Goal: Task Accomplishment & Management: Use online tool/utility

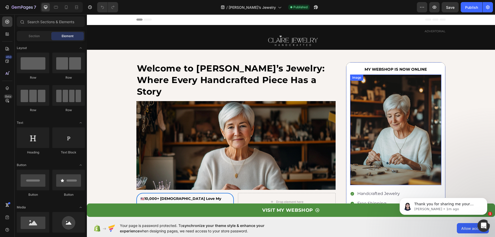
click at [392, 115] on img at bounding box center [395, 129] width 91 height 110
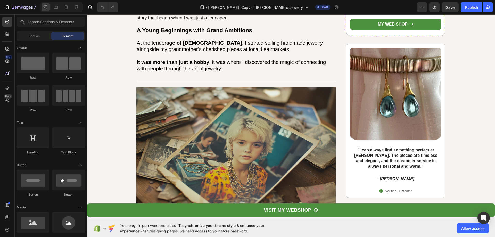
scroll to position [52, 0]
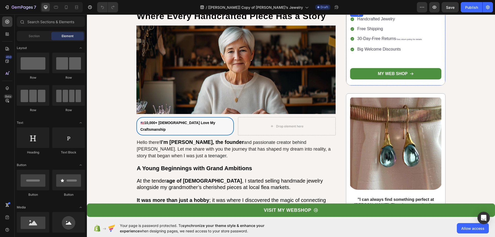
click at [392, 11] on img at bounding box center [395, 11] width 91 height 0
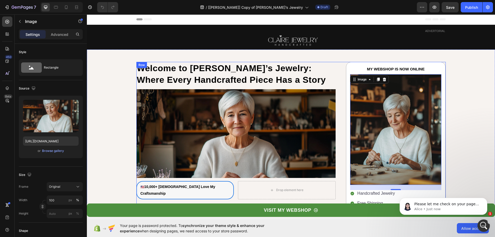
scroll to position [0, 0]
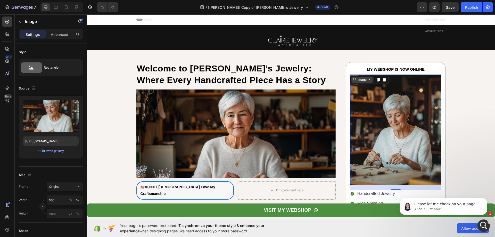
click at [353, 79] on icon at bounding box center [354, 80] width 4 height 4
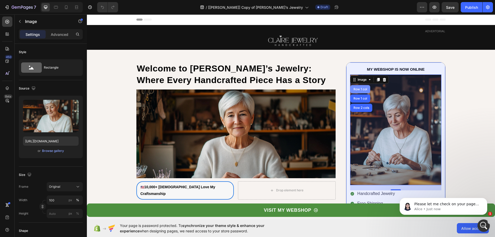
click at [356, 90] on div "Row 1 col" at bounding box center [360, 89] width 16 height 3
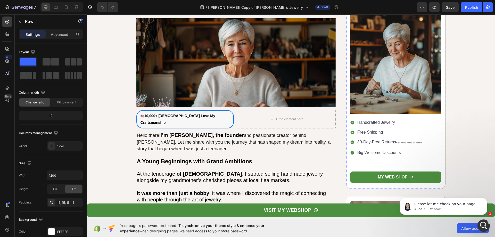
scroll to position [26, 0]
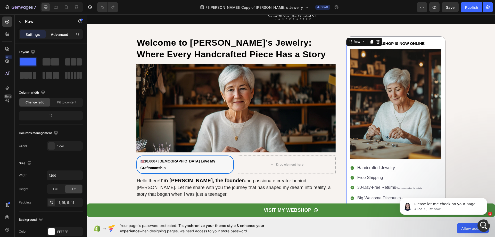
click at [54, 33] on p "Advanced" at bounding box center [60, 34] width 18 height 5
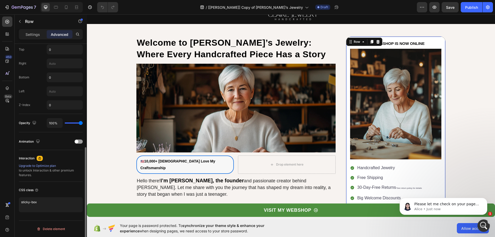
scroll to position [76, 0]
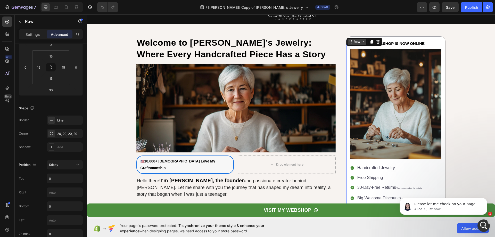
click at [349, 42] on icon at bounding box center [350, 42] width 4 height 4
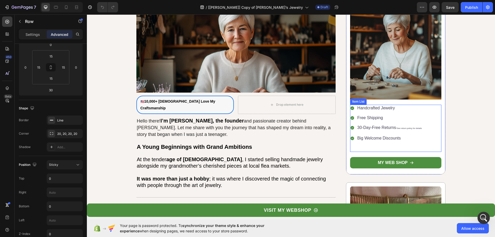
scroll to position [0, 0]
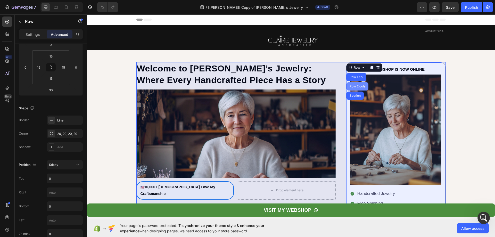
click at [347, 84] on div "Row 2 cols" at bounding box center [357, 86] width 22 height 8
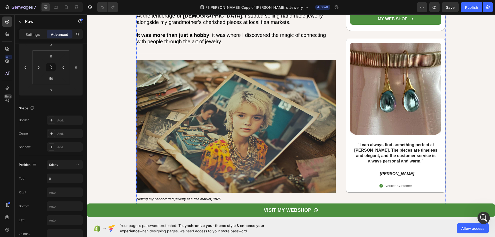
scroll to position [232, 0]
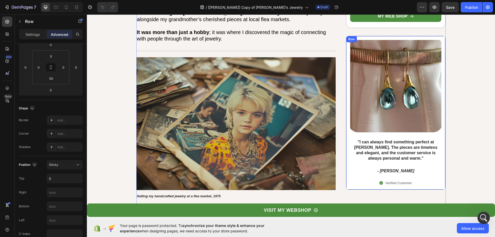
click at [349, 39] on div "Row" at bounding box center [351, 39] width 8 height 5
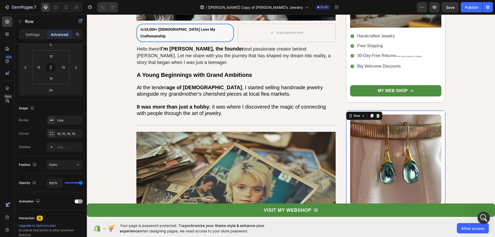
scroll to position [155, 0]
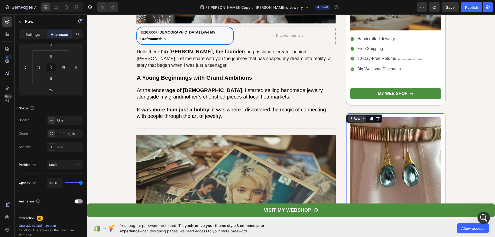
click at [349, 118] on icon at bounding box center [349, 118] width 1 height 1
click at [330, 109] on p "It was more than just a hobby ; it was where I discovered the magic of connecti…" at bounding box center [236, 112] width 198 height 13
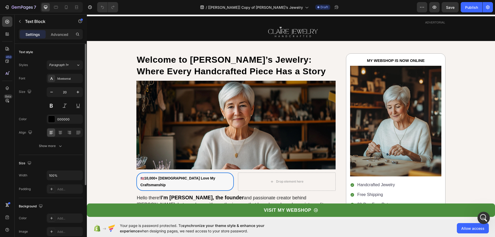
scroll to position [0, 0]
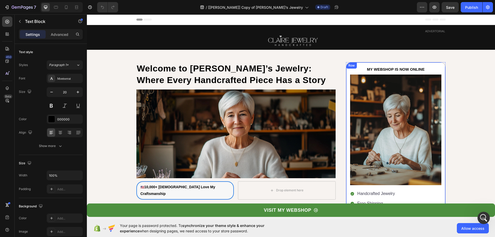
click at [358, 65] on div "MY WEBSHOP IS NOW ONLINE Text Block Image Handcrafted Jewelry Free Shipping 30-…" at bounding box center [396, 161] width 100 height 198
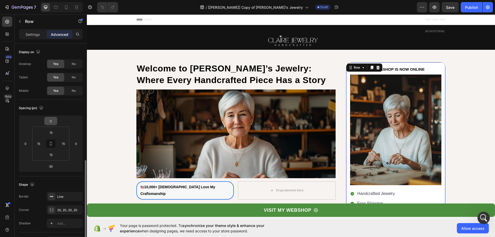
scroll to position [103, 0]
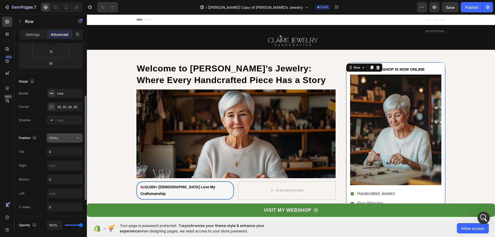
click at [74, 138] on div "Sticky" at bounding box center [62, 137] width 26 height 5
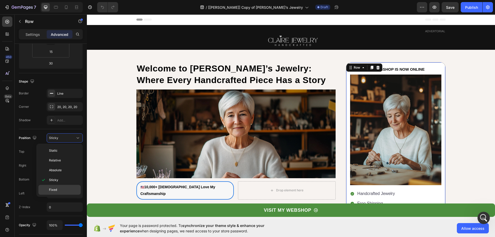
click at [74, 188] on p "Fixed" at bounding box center [63, 189] width 29 height 5
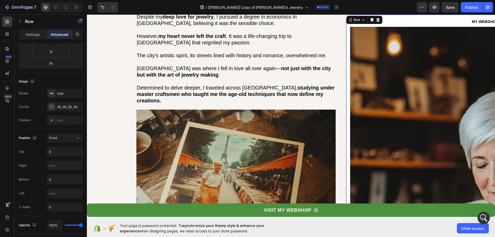
scroll to position [515, 0]
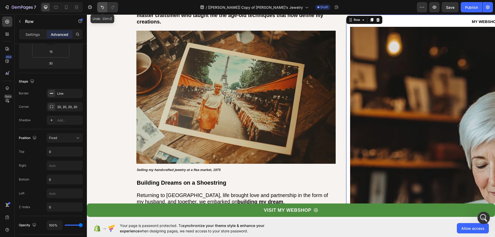
click at [104, 8] on icon "Undo/Redo" at bounding box center [102, 7] width 5 height 5
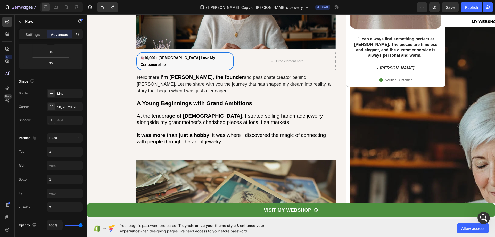
scroll to position [129, 0]
click at [102, 9] on icon "Undo/Redo" at bounding box center [102, 7] width 5 height 5
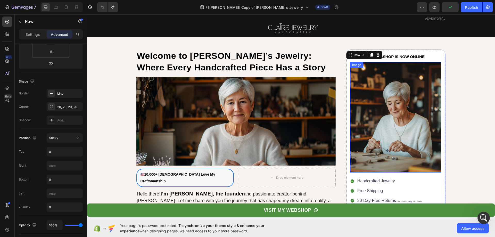
scroll to position [0, 0]
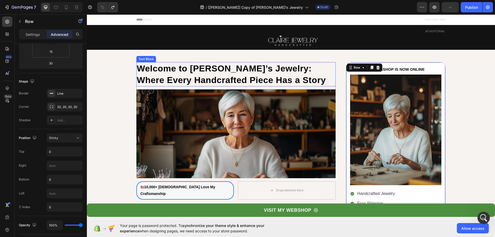
click at [137, 58] on div "Text Block" at bounding box center [146, 59] width 18 height 5
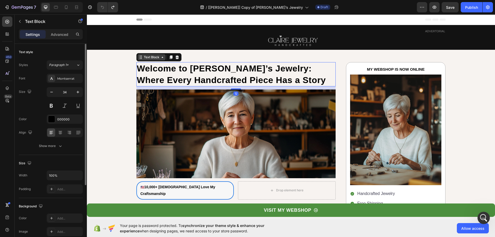
click at [140, 58] on icon at bounding box center [141, 57] width 4 height 4
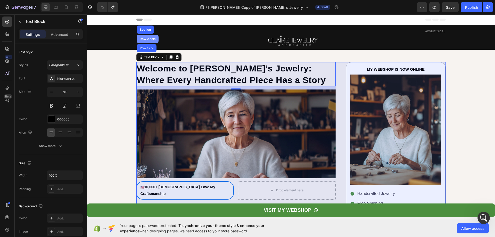
click at [145, 39] on div "Row 2 cols" at bounding box center [148, 38] width 18 height 3
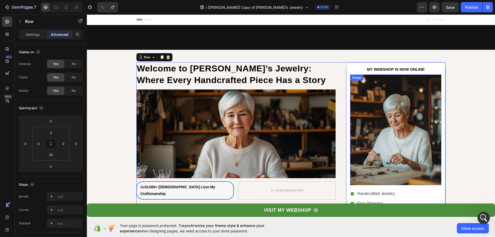
scroll to position [155, 0]
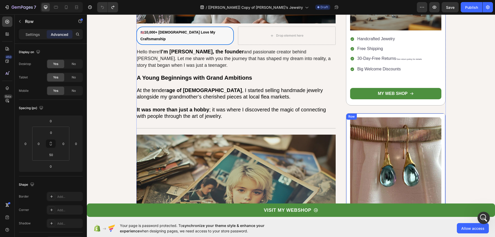
click at [348, 117] on div "Row" at bounding box center [351, 116] width 8 height 5
click at [352, 120] on div "Row" at bounding box center [356, 118] width 8 height 5
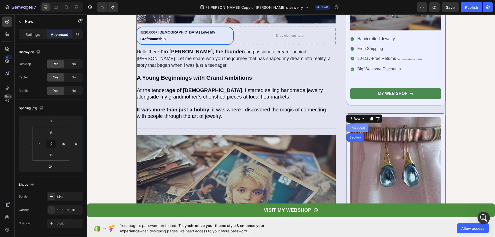
click at [350, 126] on div "Row 2 cols" at bounding box center [357, 127] width 18 height 3
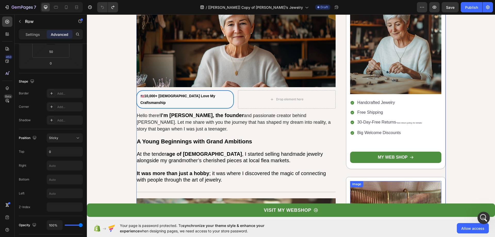
scroll to position [26, 0]
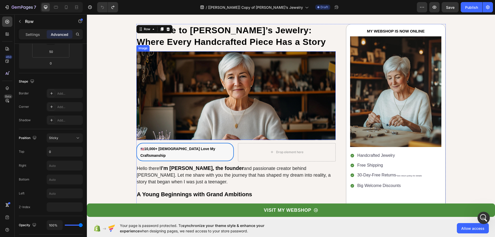
click at [211, 107] on img at bounding box center [235, 95] width 199 height 88
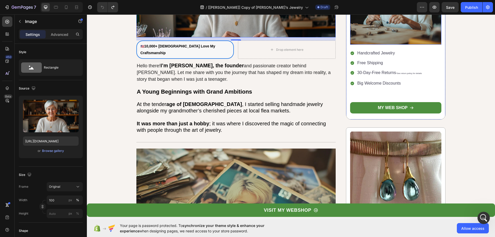
scroll to position [129, 0]
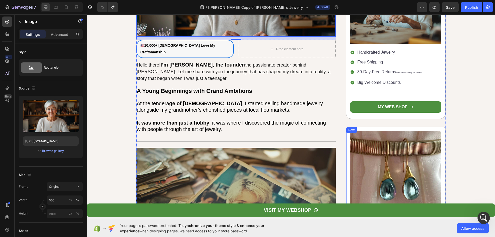
click at [390, 129] on div "Image "I can always find something perfect at Claire Jewelry. The pieces are ti…" at bounding box center [396, 203] width 100 height 154
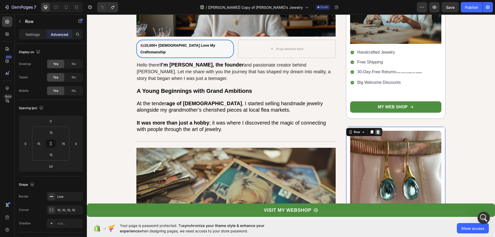
click at [376, 132] on icon at bounding box center [378, 132] width 4 height 4
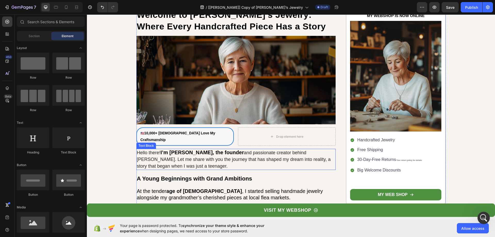
scroll to position [0, 0]
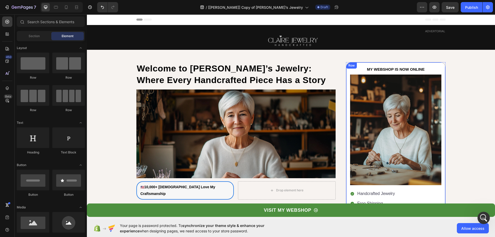
click at [358, 65] on div "MY WEBSHOP IS NOW ONLINE Text Block Image Handcrafted Jewelry Free Shipping 30-…" at bounding box center [396, 161] width 100 height 198
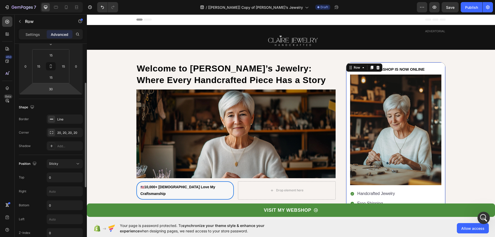
scroll to position [103, 0]
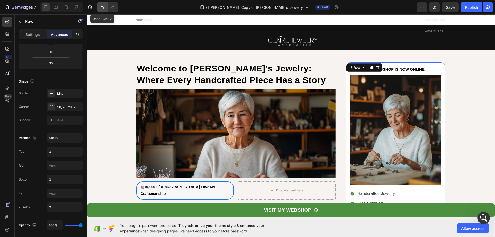
click at [103, 11] on button "Undo/Redo" at bounding box center [102, 7] width 10 height 10
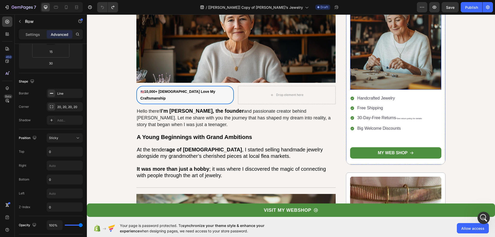
scroll to position [26, 0]
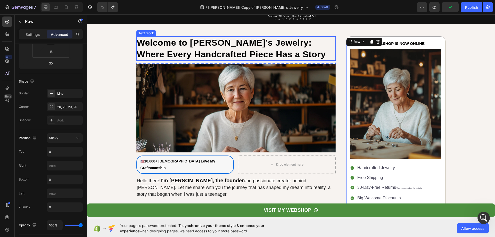
click at [140, 40] on strong "Welcome to [PERSON_NAME]’s Jewelry: Where Every Handcrafted Piece Has a Story" at bounding box center [231, 48] width 189 height 21
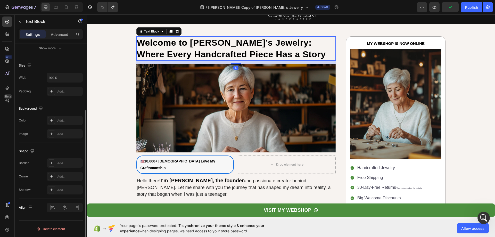
scroll to position [0, 0]
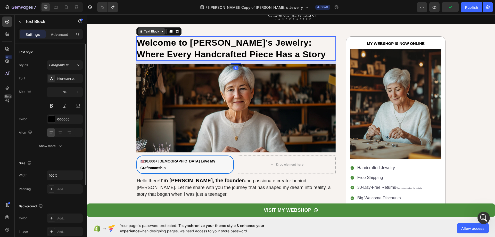
click at [139, 32] on icon at bounding box center [141, 31] width 4 height 4
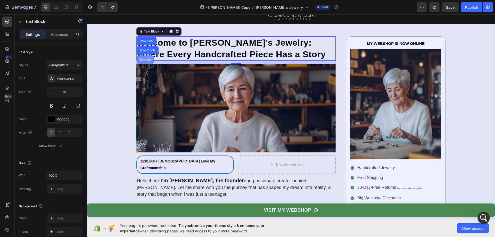
click at [138, 56] on div "Section" at bounding box center [145, 59] width 17 height 8
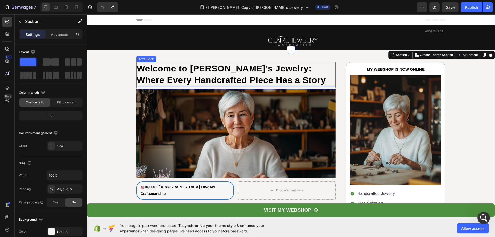
click at [154, 70] on strong "Welcome to [PERSON_NAME]’s Jewelry: Where Every Handcrafted Piece Has a Story" at bounding box center [231, 73] width 189 height 21
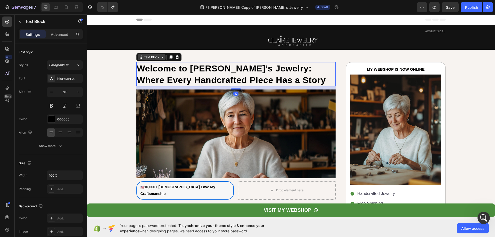
click at [139, 56] on icon at bounding box center [141, 57] width 4 height 4
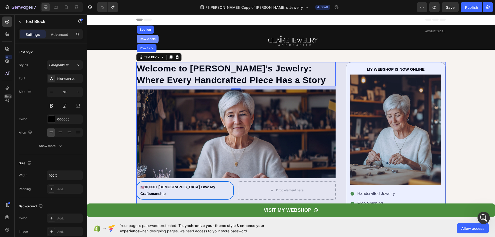
click at [143, 37] on div "Row 2 cols" at bounding box center [148, 39] width 22 height 8
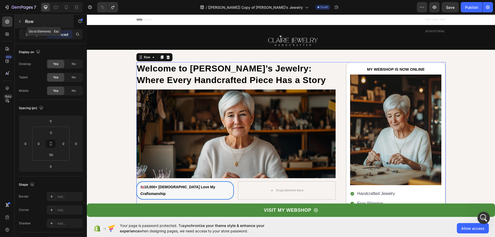
click at [21, 22] on icon "button" at bounding box center [20, 21] width 4 height 4
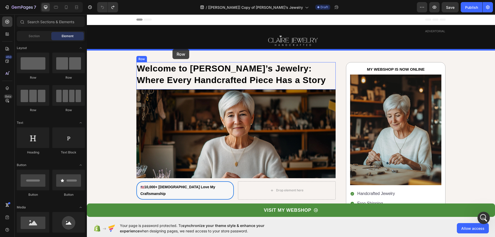
drag, startPoint x: 147, startPoint y: 73, endPoint x: 170, endPoint y: 50, distance: 32.1
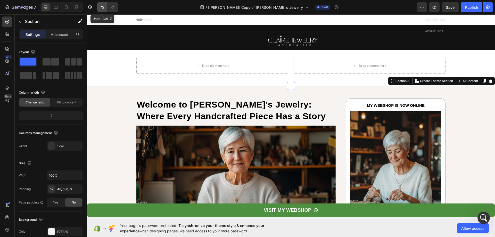
click at [101, 8] on icon "Undo/Redo" at bounding box center [102, 7] width 5 height 5
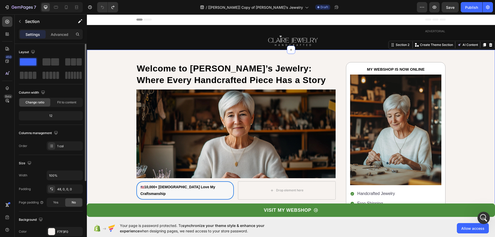
drag, startPoint x: 45, startPoint y: 61, endPoint x: 61, endPoint y: 50, distance: 19.4
click at [61, 52] on div "Layout" at bounding box center [51, 64] width 64 height 32
click at [58, 50] on div "Layout" at bounding box center [51, 52] width 64 height 8
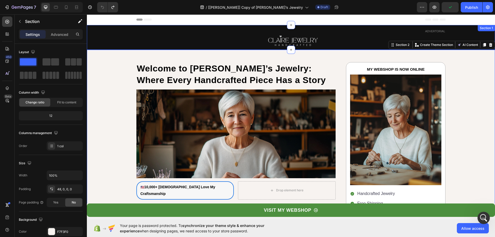
drag, startPoint x: 135, startPoint y: 76, endPoint x: 210, endPoint y: 49, distance: 79.0
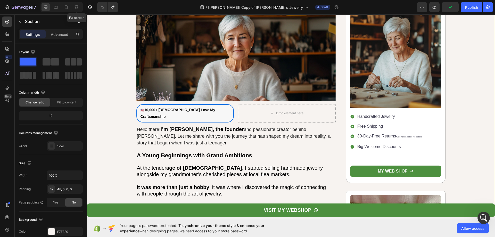
scroll to position [77, 0]
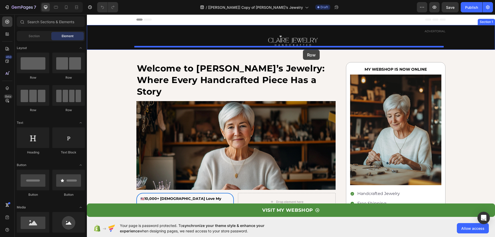
drag, startPoint x: 150, startPoint y: 77, endPoint x: 303, endPoint y: 50, distance: 154.9
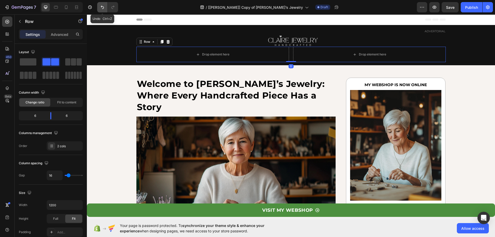
click at [102, 9] on icon "Undo/Redo" at bounding box center [102, 7] width 5 height 5
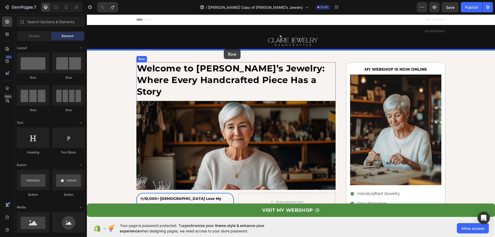
drag, startPoint x: 147, startPoint y: 78, endPoint x: 224, endPoint y: 49, distance: 82.2
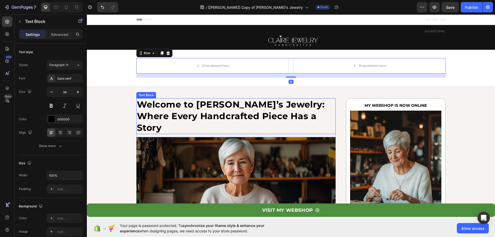
click at [139, 101] on strong "Welcome to [PERSON_NAME]’s Jewelry: Where Every Handcrafted Piece Has a Story" at bounding box center [231, 116] width 188 height 34
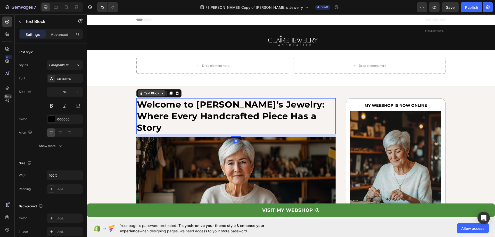
click at [139, 95] on icon at bounding box center [141, 93] width 4 height 4
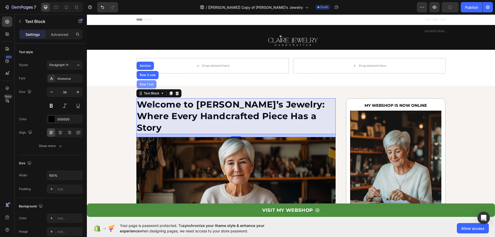
click at [140, 82] on div "Row 1 col" at bounding box center [147, 84] width 20 height 8
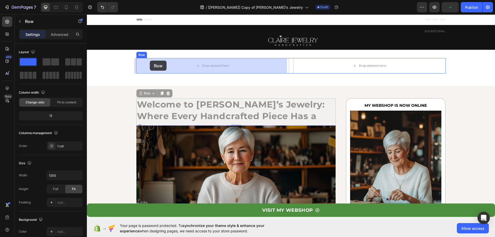
drag, startPoint x: 138, startPoint y: 96, endPoint x: 150, endPoint y: 61, distance: 36.8
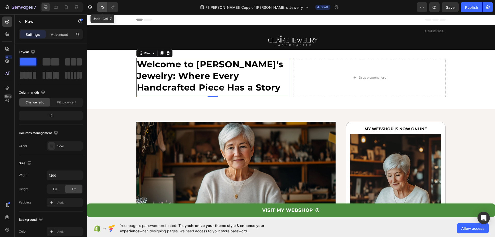
click at [103, 8] on icon "Undo/Redo" at bounding box center [102, 7] width 3 height 3
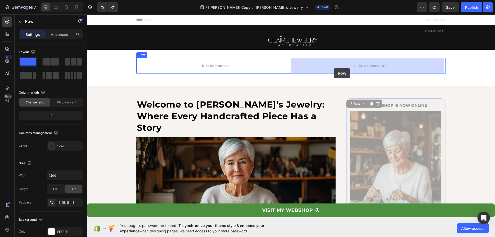
drag, startPoint x: 349, startPoint y: 101, endPoint x: 334, endPoint y: 70, distance: 35.4
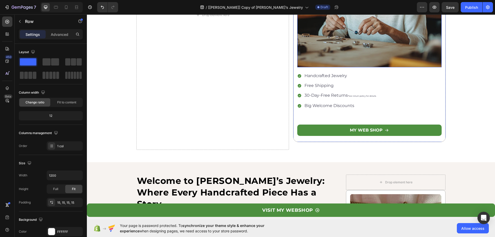
scroll to position [258, 0]
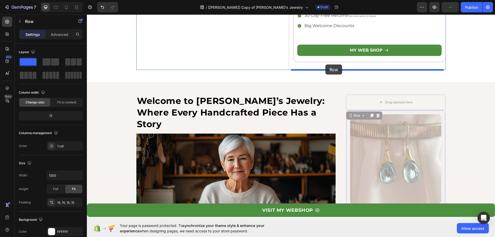
drag, startPoint x: 347, startPoint y: 114, endPoint x: 325, endPoint y: 64, distance: 53.7
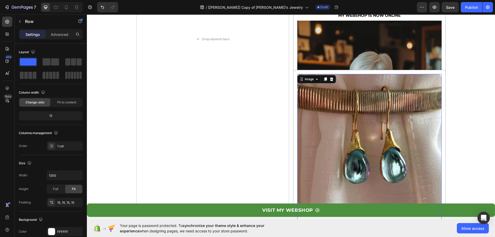
click at [319, 85] on img at bounding box center [369, 147] width 144 height 146
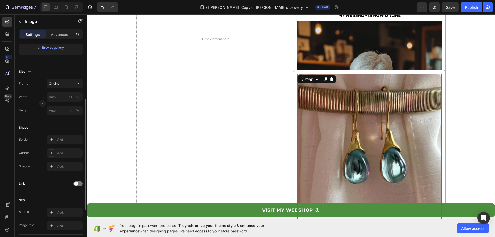
scroll to position [129, 0]
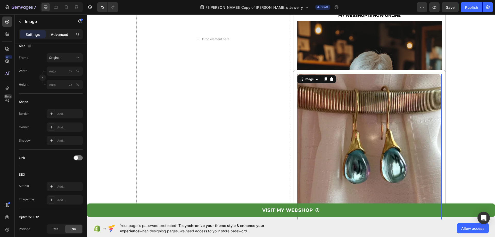
click at [63, 35] on p "Advanced" at bounding box center [60, 34] width 18 height 5
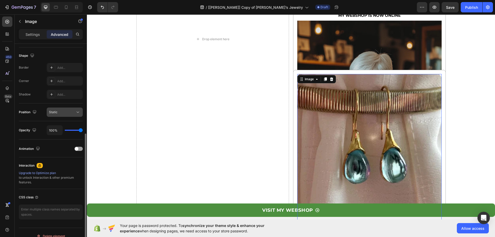
scroll to position [136, 0]
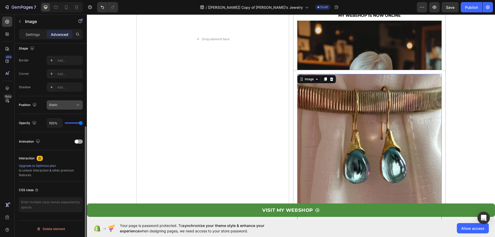
click at [69, 106] on div "Static" at bounding box center [62, 105] width 26 height 5
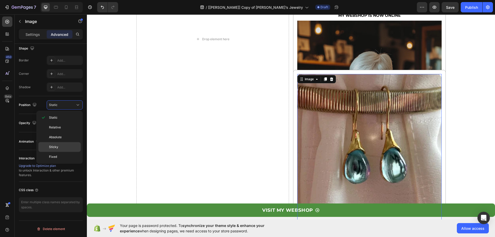
click at [61, 145] on p "Sticky" at bounding box center [63, 146] width 29 height 5
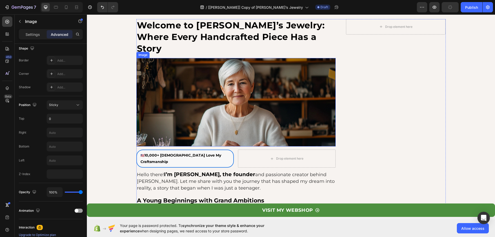
scroll to position [438, 0]
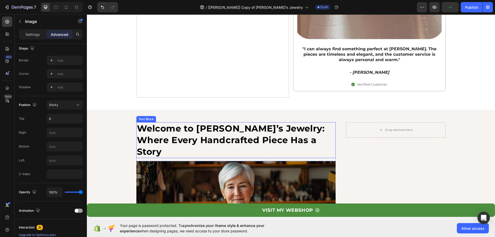
click at [138, 124] on strong "Welcome to [PERSON_NAME]’s Jewelry: Where Every Handcrafted Piece Has a Story" at bounding box center [231, 140] width 188 height 34
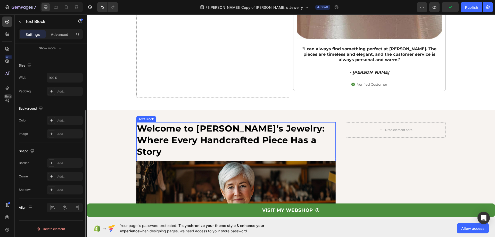
scroll to position [0, 0]
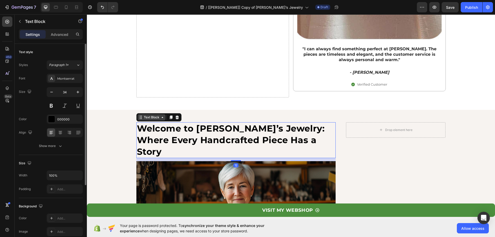
click at [138, 120] on div "Text Block" at bounding box center [152, 117] width 28 height 6
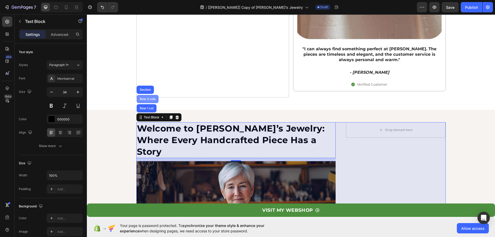
click at [143, 100] on div "Row 2 cols" at bounding box center [148, 99] width 22 height 8
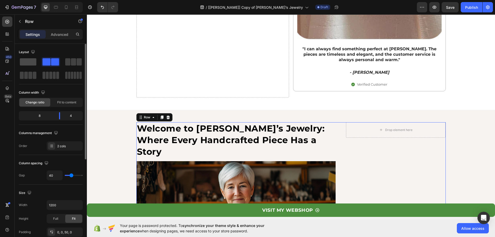
click at [30, 62] on span at bounding box center [28, 61] width 16 height 7
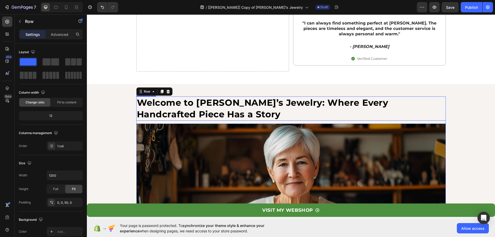
scroll to position [386, 0]
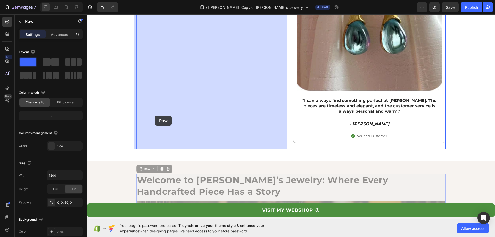
drag, startPoint x: 139, startPoint y: 170, endPoint x: 155, endPoint y: 115, distance: 57.2
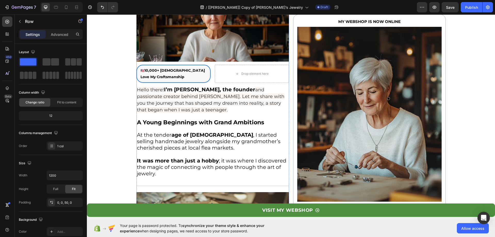
scroll to position [0, 0]
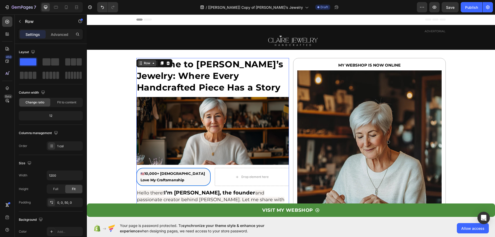
click at [141, 63] on icon at bounding box center [141, 63] width 1 height 1
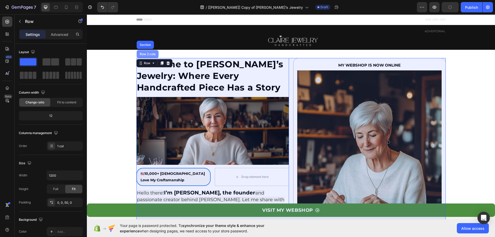
click at [142, 54] on div "Row 2 cols" at bounding box center [148, 54] width 18 height 3
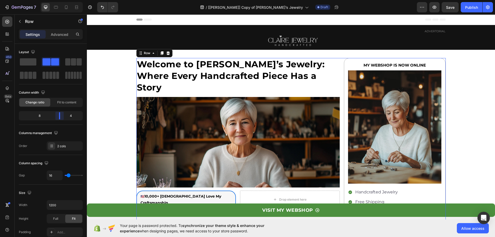
drag, startPoint x: 52, startPoint y: 116, endPoint x: 60, endPoint y: 116, distance: 8.8
click at [60, 0] on body "7 Version history / [[PERSON_NAME]] Copy of [PERSON_NAME]’s Jewelry Draft Previ…" at bounding box center [247, 0] width 495 height 0
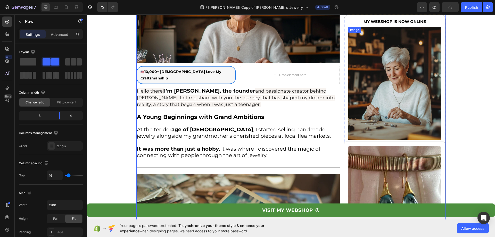
scroll to position [129, 0]
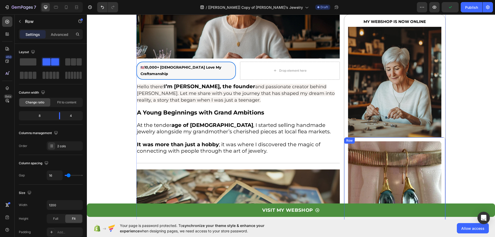
click at [346, 142] on div "Row" at bounding box center [349, 140] width 8 height 5
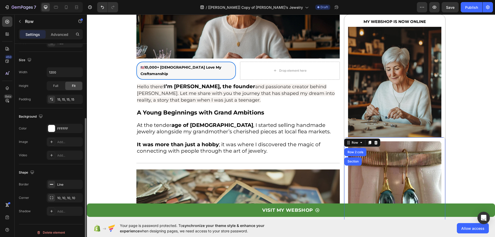
scroll to position [107, 0]
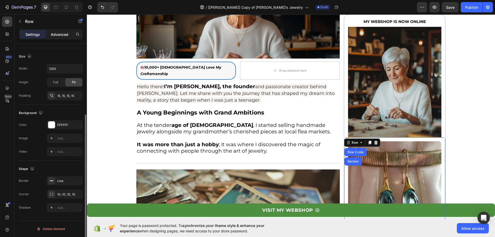
click at [60, 37] on p "Advanced" at bounding box center [60, 34] width 18 height 5
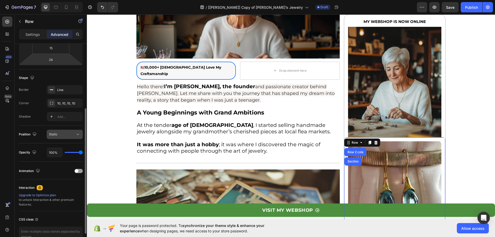
click at [64, 136] on div "Static" at bounding box center [62, 134] width 26 height 5
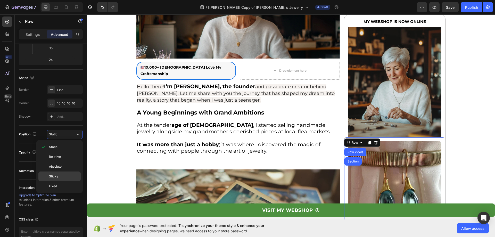
click at [62, 175] on p "Sticky" at bounding box center [63, 176] width 29 height 5
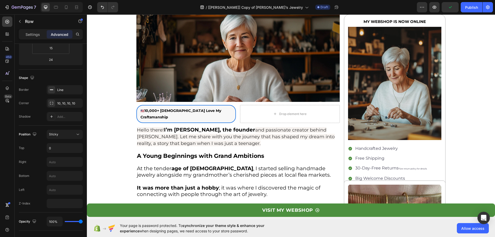
scroll to position [0, 0]
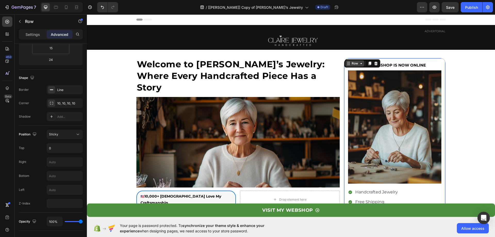
click at [346, 63] on div "Row" at bounding box center [354, 63] width 19 height 6
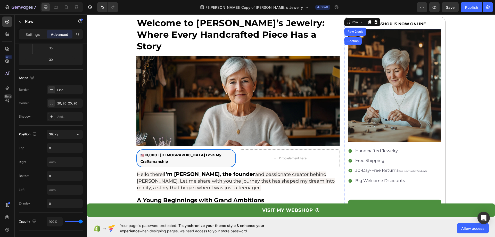
scroll to position [103, 0]
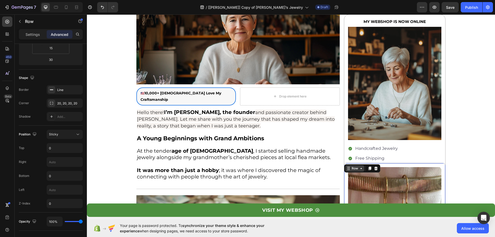
click at [345, 167] on div "Row" at bounding box center [354, 168] width 19 height 6
click at [56, 174] on input "text" at bounding box center [65, 175] width 36 height 9
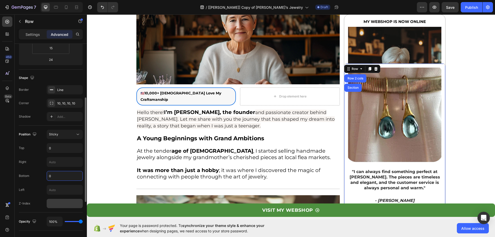
type input "0"
click at [61, 205] on input "number" at bounding box center [65, 203] width 36 height 9
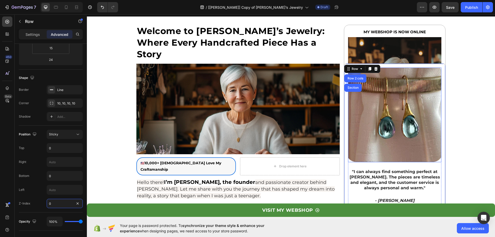
scroll to position [77, 0]
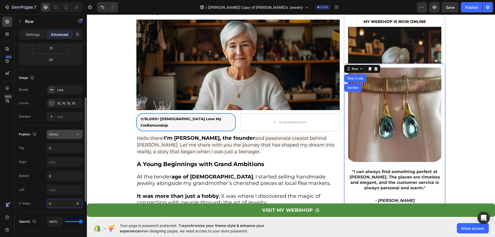
type input "0"
click at [77, 135] on icon at bounding box center [77, 134] width 5 height 5
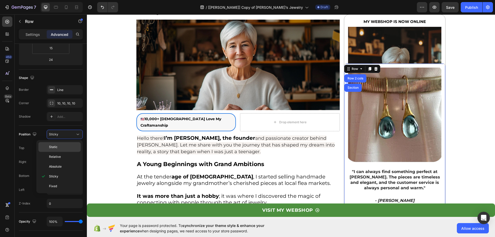
click at [64, 147] on p "Static" at bounding box center [63, 146] width 29 height 5
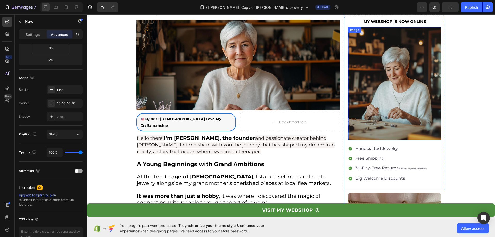
scroll to position [0, 0]
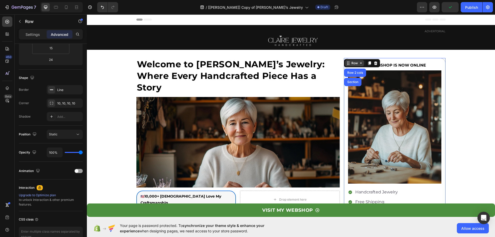
click at [346, 63] on icon at bounding box center [348, 63] width 4 height 4
click at [346, 64] on icon at bounding box center [348, 63] width 4 height 4
click at [72, 134] on div "Static" at bounding box center [62, 134] width 26 height 5
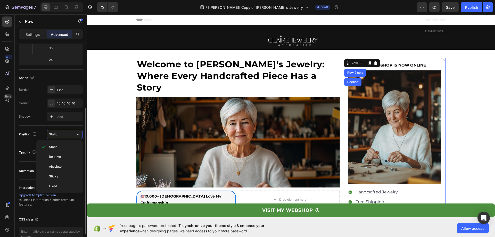
click at [38, 127] on div "Position Static" at bounding box center [51, 134] width 64 height 18
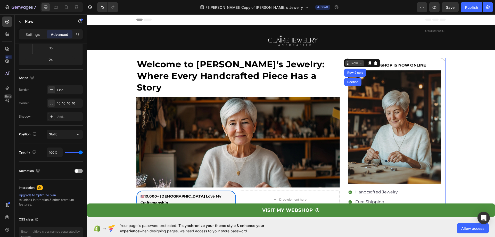
click at [347, 63] on icon at bounding box center [347, 63] width 1 height 1
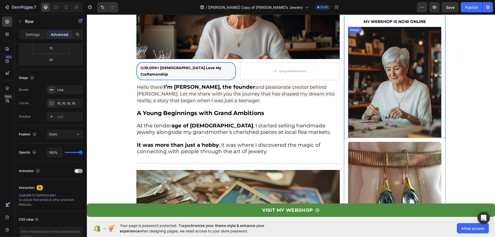
scroll to position [129, 0]
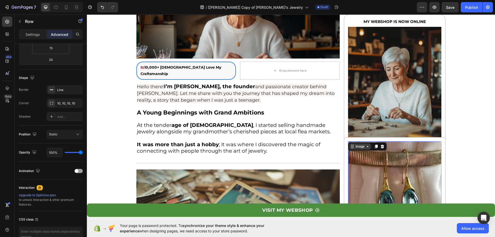
click at [349, 144] on div "Image" at bounding box center [359, 146] width 21 height 6
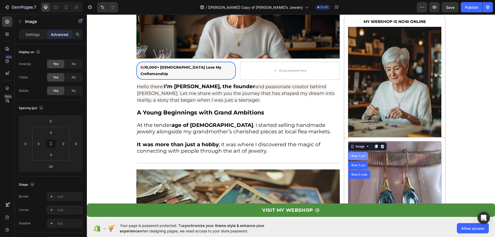
click at [351, 157] on div "Row 1 col" at bounding box center [358, 155] width 16 height 3
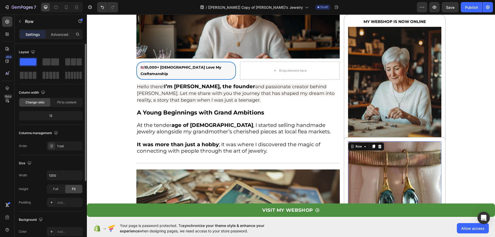
scroll to position [107, 0]
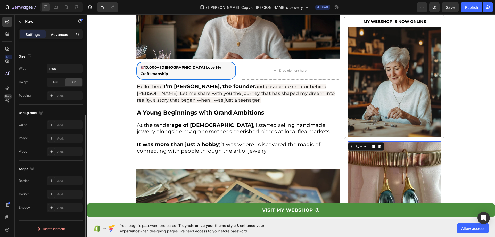
click at [62, 36] on p "Advanced" at bounding box center [60, 34] width 18 height 5
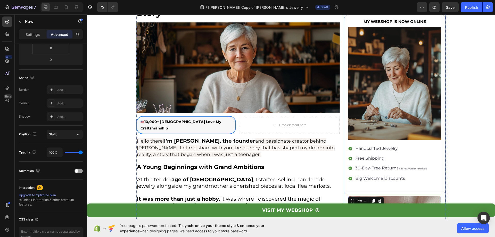
scroll to position [26, 0]
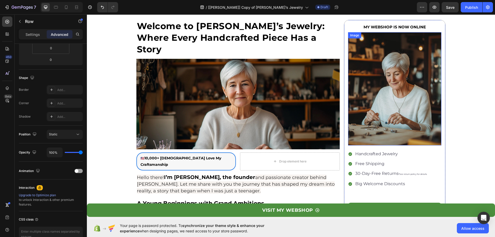
click at [376, 73] on img at bounding box center [394, 88] width 93 height 113
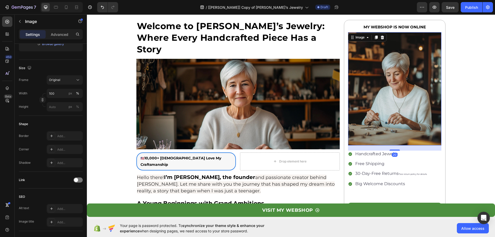
scroll to position [0, 0]
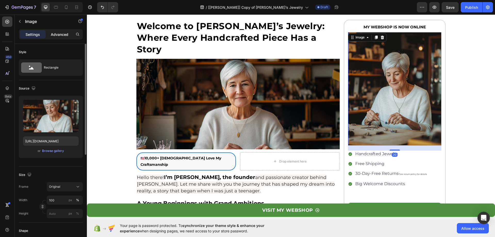
click at [55, 33] on p "Advanced" at bounding box center [60, 34] width 18 height 5
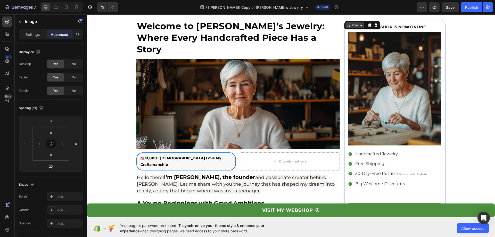
click at [347, 23] on div "Row" at bounding box center [354, 25] width 19 height 6
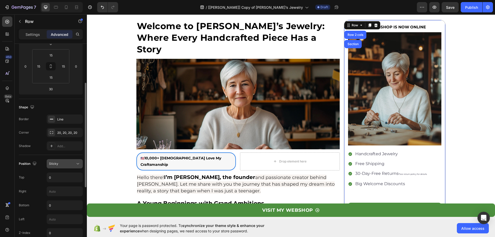
click at [70, 161] on div "Sticky" at bounding box center [62, 163] width 26 height 5
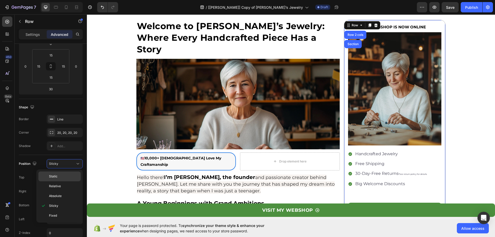
click at [71, 178] on p "Static" at bounding box center [63, 176] width 29 height 5
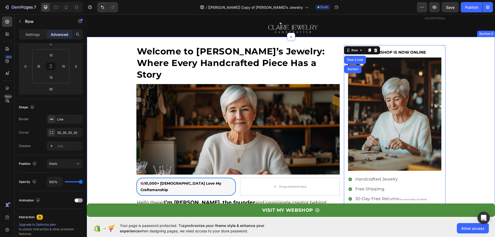
scroll to position [26, 0]
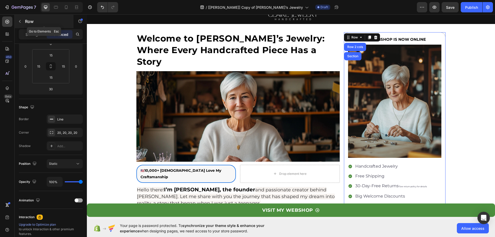
click at [21, 20] on icon "button" at bounding box center [20, 21] width 4 height 4
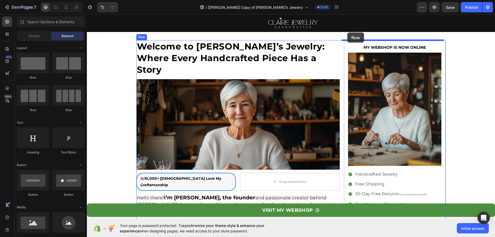
scroll to position [11, 0]
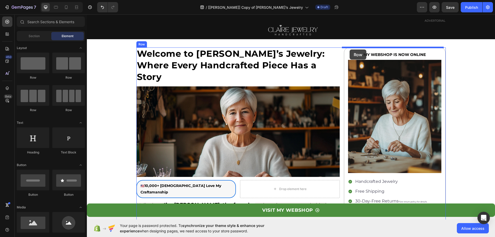
drag, startPoint x: 121, startPoint y: 71, endPoint x: 349, endPoint y: 49, distance: 229.2
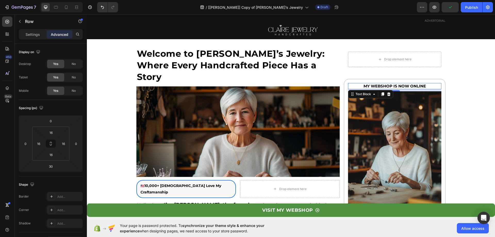
click at [348, 85] on p "MY WEBSHOP IS NOW ONLINE" at bounding box center [394, 85] width 92 height 5
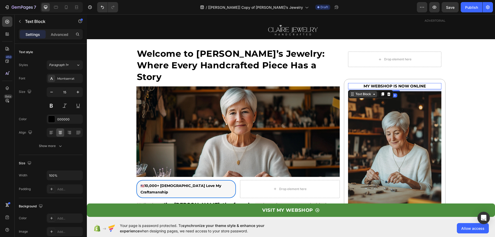
click at [352, 94] on icon at bounding box center [352, 94] width 1 height 1
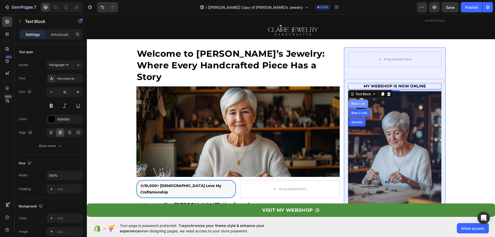
click at [351, 101] on div "Row 1 col" at bounding box center [358, 103] width 20 height 8
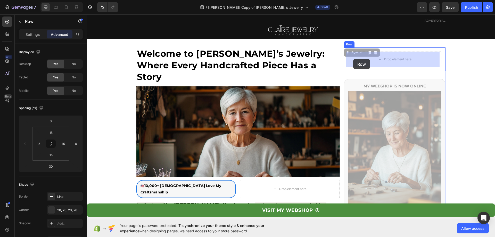
drag, startPoint x: 347, startPoint y: 54, endPoint x: 353, endPoint y: 59, distance: 7.9
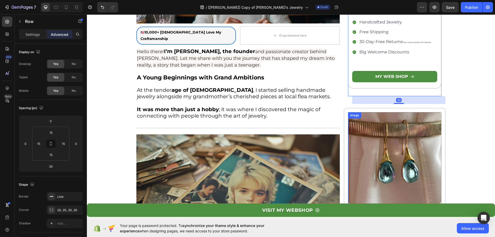
scroll to position [165, 0]
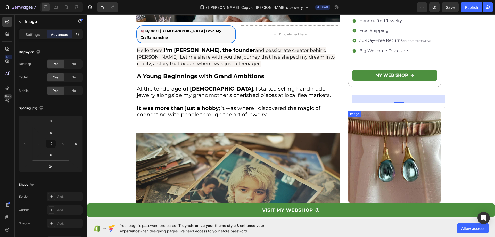
click at [349, 115] on div "Image" at bounding box center [354, 114] width 11 height 5
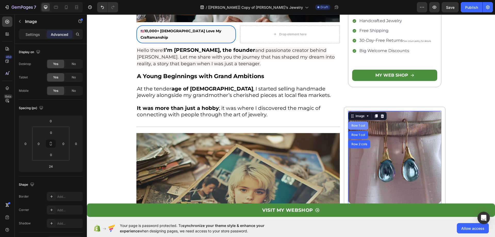
click at [354, 125] on div "Row 1 col" at bounding box center [358, 125] width 16 height 3
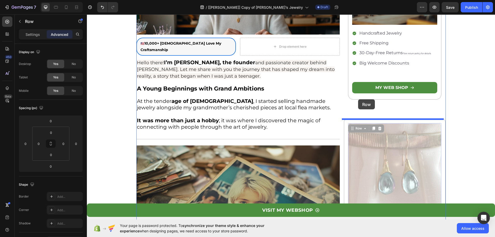
scroll to position [155, 0]
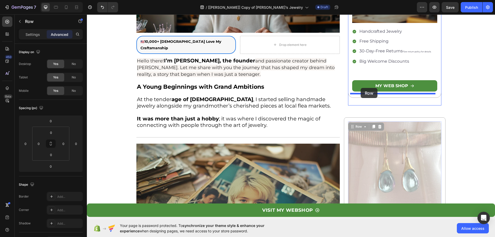
drag, startPoint x: 352, startPoint y: 118, endPoint x: 360, endPoint y: 88, distance: 31.4
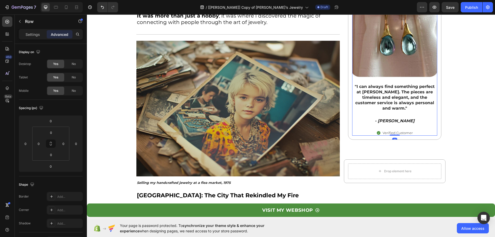
scroll to position [258, 0]
click at [353, 163] on div "Drop element here" at bounding box center [394, 170] width 93 height 15
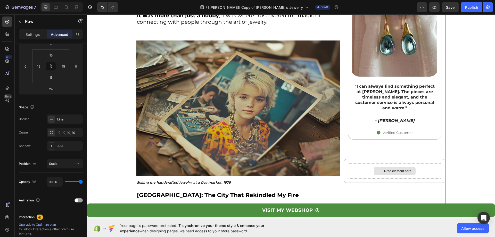
click at [357, 170] on div "Drop element here" at bounding box center [394, 170] width 93 height 15
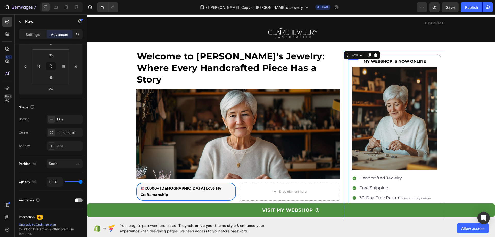
scroll to position [0, 0]
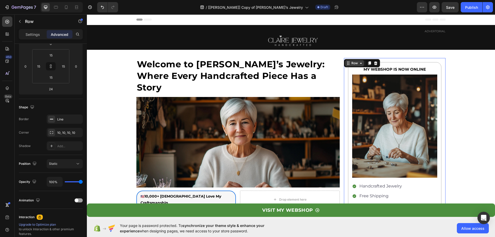
click at [346, 65] on icon at bounding box center [348, 63] width 4 height 4
click at [347, 63] on icon at bounding box center [348, 63] width 4 height 4
click at [56, 164] on span "Static" at bounding box center [53, 163] width 8 height 4
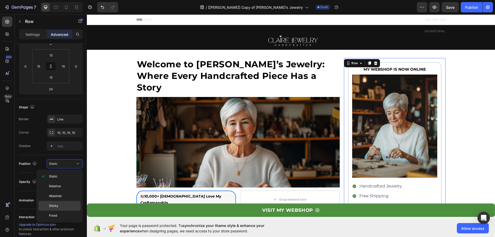
drag, startPoint x: 65, startPoint y: 203, endPoint x: 16, endPoint y: 177, distance: 55.3
click at [65, 203] on p "Sticky" at bounding box center [63, 205] width 29 height 5
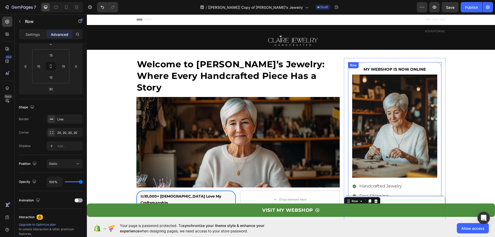
click at [349, 67] on div "Row" at bounding box center [353, 65] width 8 height 5
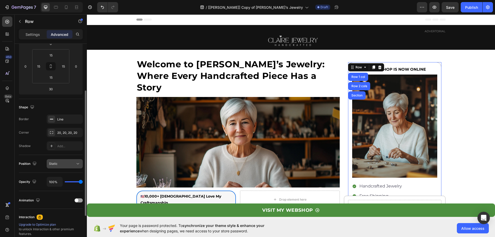
click at [70, 164] on div "Static" at bounding box center [62, 163] width 26 height 5
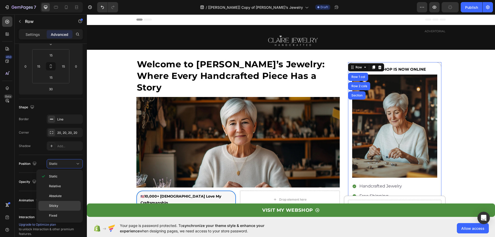
click at [66, 207] on p "Sticky" at bounding box center [63, 205] width 29 height 5
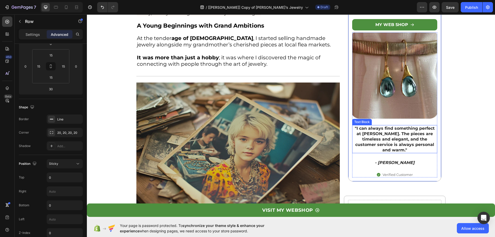
scroll to position [283, 0]
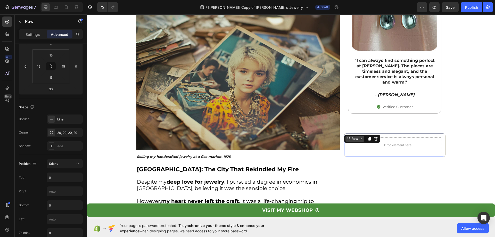
click at [347, 136] on div "Row" at bounding box center [354, 138] width 19 height 6
click at [374, 140] on icon at bounding box center [375, 139] width 3 height 4
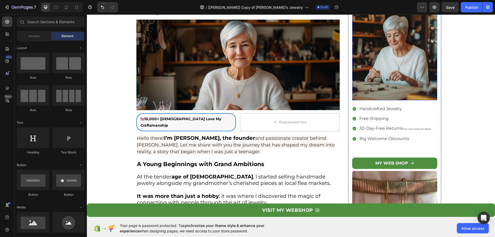
scroll to position [0, 0]
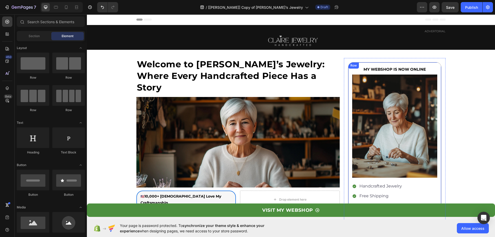
click at [351, 66] on div "Row" at bounding box center [353, 65] width 8 height 5
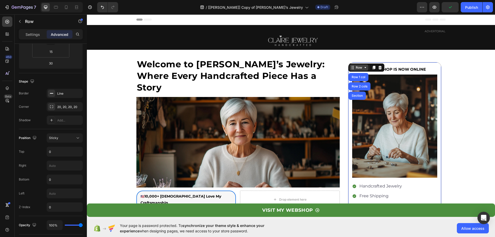
click at [353, 68] on icon at bounding box center [353, 67] width 1 height 1
click at [353, 67] on icon at bounding box center [353, 67] width 1 height 1
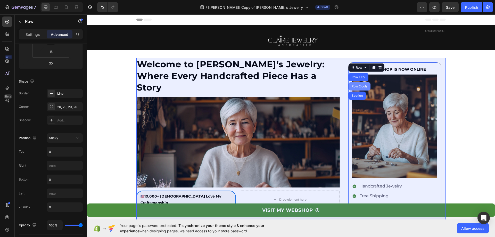
click at [351, 86] on div "Row 2 cols" at bounding box center [359, 86] width 18 height 3
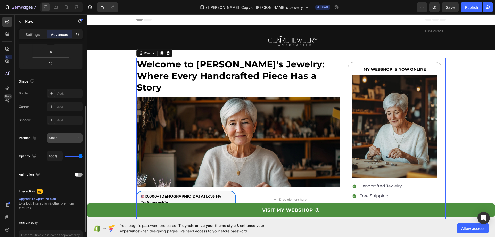
click at [59, 139] on div "Static" at bounding box center [62, 137] width 26 height 5
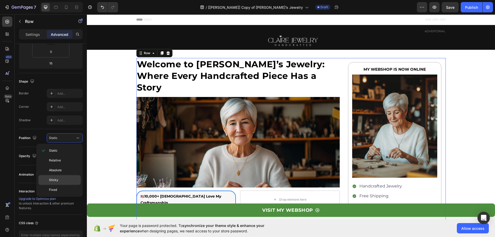
click at [58, 178] on p "Sticky" at bounding box center [63, 179] width 29 height 5
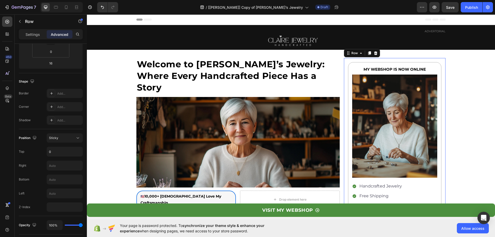
click at [344, 61] on div "MY WEBSHOP IS NOW ONLINE Text Block Image Handcrafted Jewelry Free Shipping 30-…" at bounding box center [395, 233] width 102 height 351
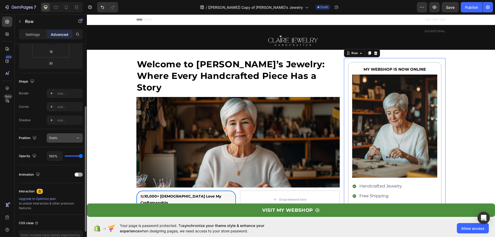
click at [65, 138] on div "Static" at bounding box center [62, 137] width 26 height 5
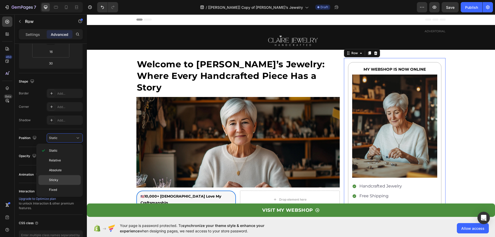
click at [58, 180] on p "Sticky" at bounding box center [63, 179] width 29 height 5
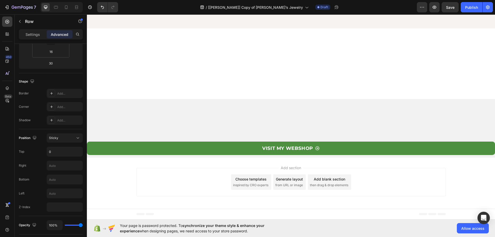
scroll to position [1468, 0]
click at [434, 10] on button "button" at bounding box center [434, 7] width 10 height 10
click at [421, 9] on icon "button" at bounding box center [421, 7] width 5 height 5
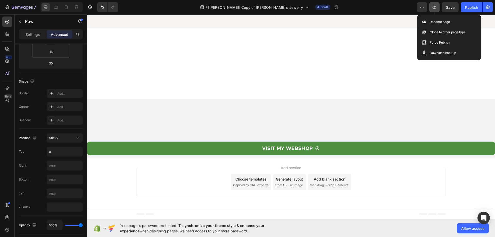
click at [432, 4] on button "button" at bounding box center [434, 7] width 10 height 10
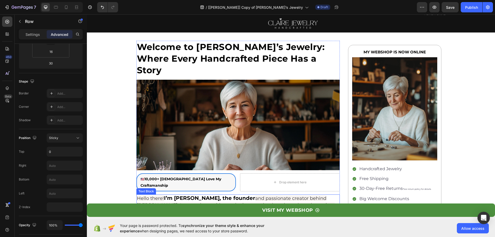
scroll to position [0, 0]
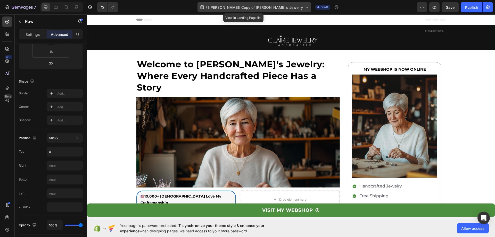
click at [304, 7] on icon at bounding box center [306, 7] width 5 height 5
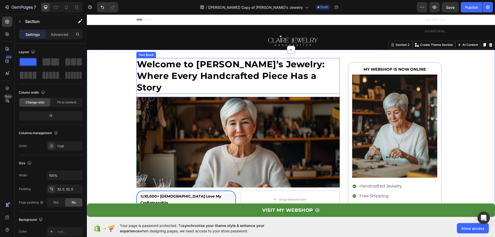
click at [137, 54] on div "Text Block" at bounding box center [146, 55] width 18 height 5
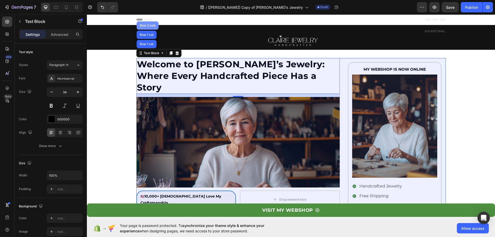
click at [141, 24] on div "Row 2 cols" at bounding box center [148, 25] width 22 height 8
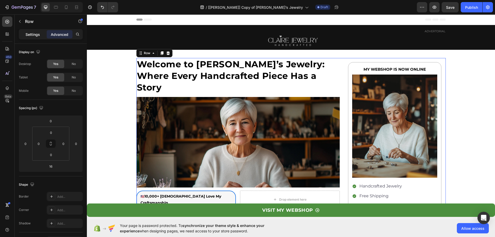
click at [31, 35] on p "Settings" at bounding box center [32, 34] width 14 height 5
